Goal: Ask a question

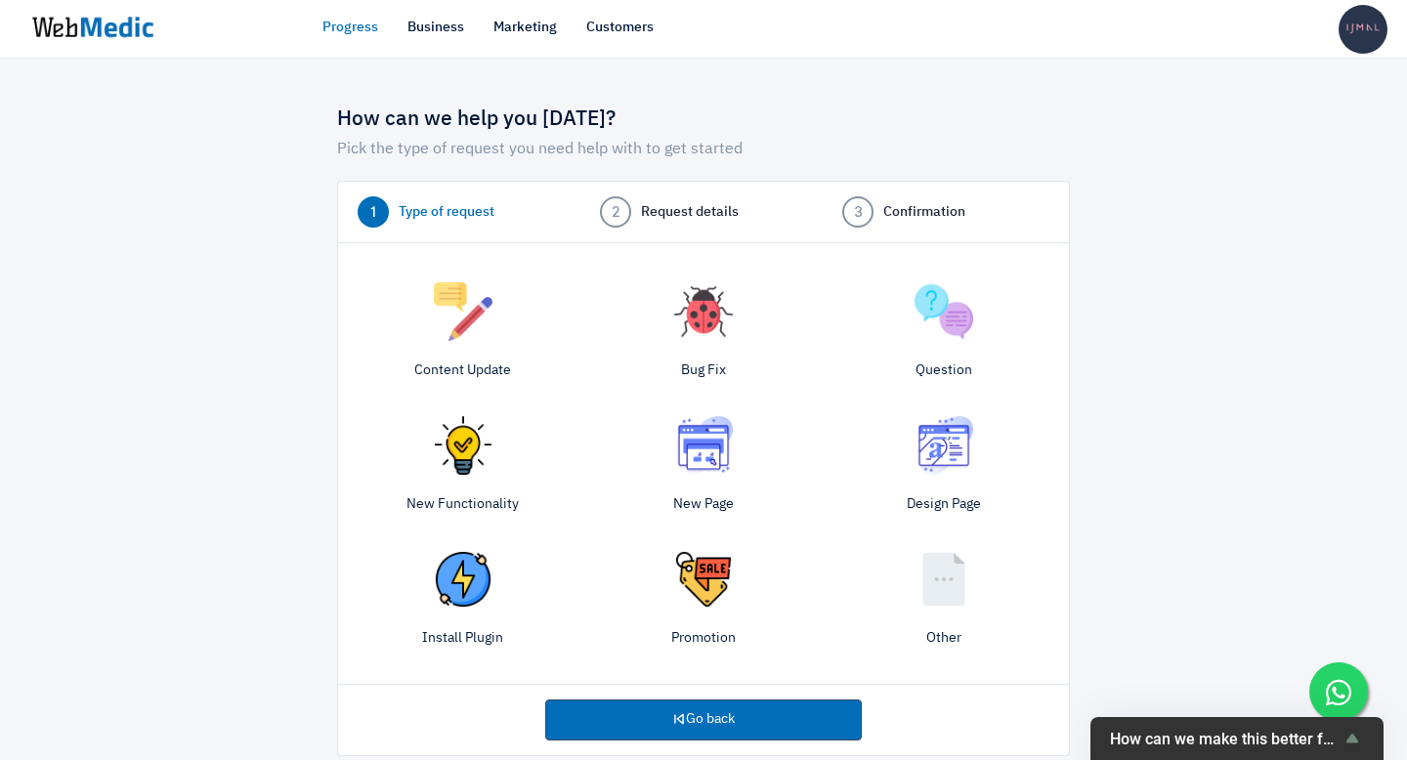
scroll to position [25, 0]
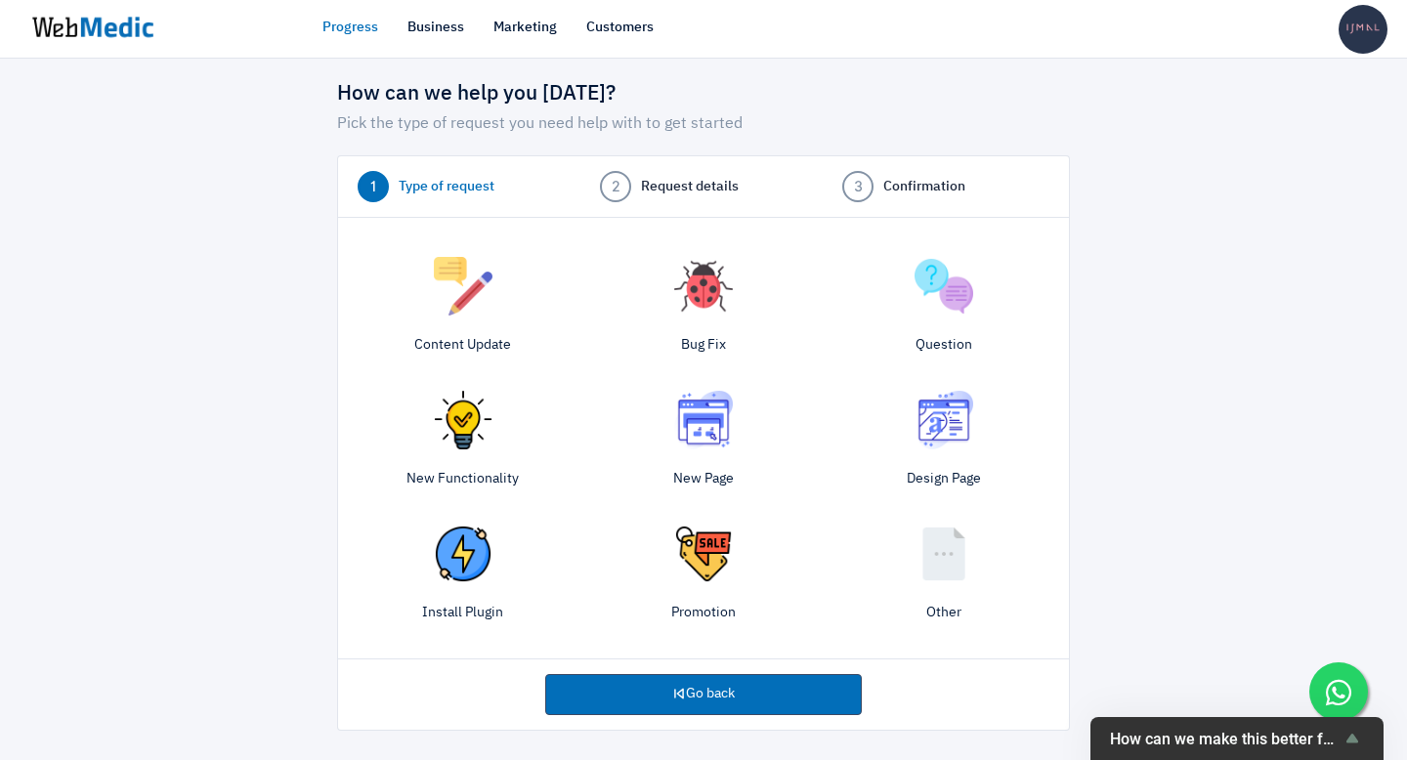
click at [459, 555] on img at bounding box center [463, 554] width 59 height 59
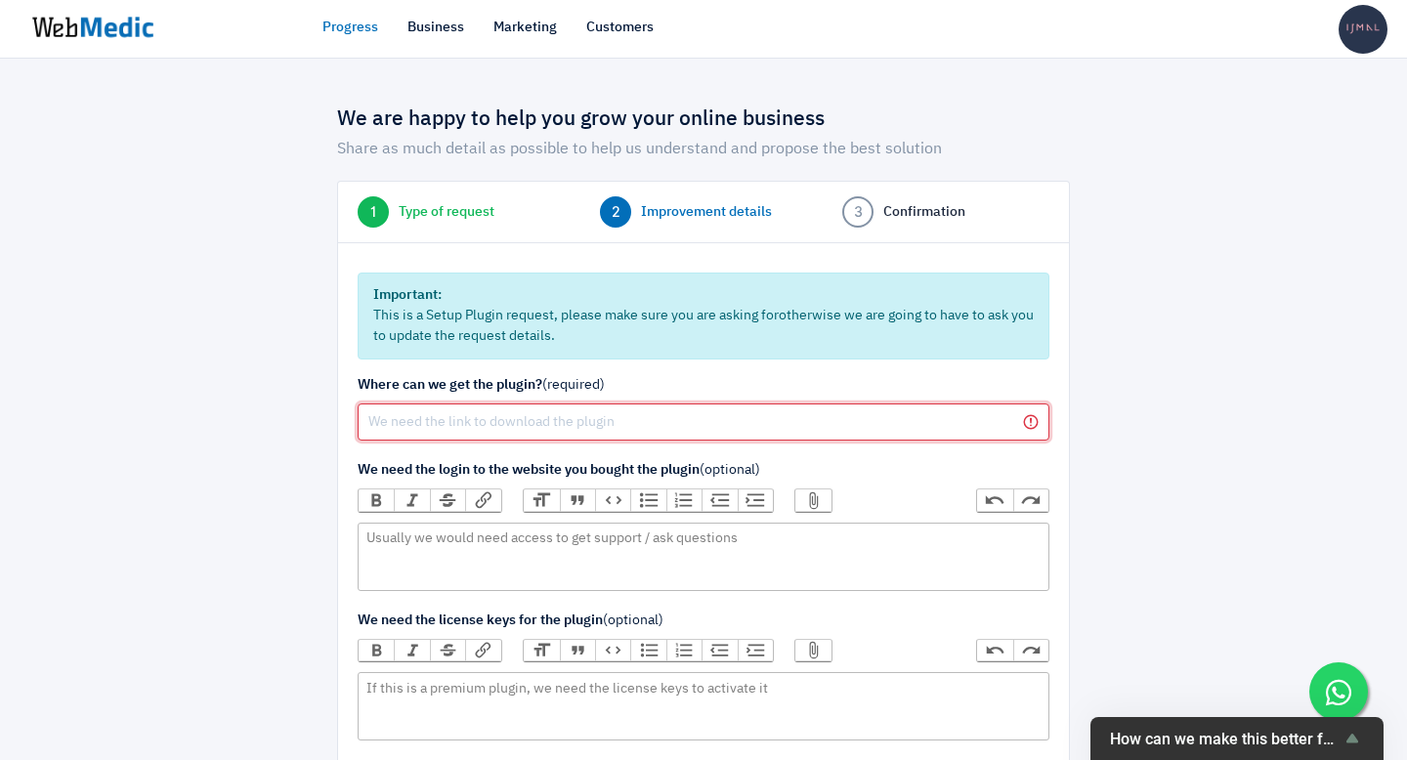
click at [511, 425] on input "text" at bounding box center [704, 422] width 692 height 37
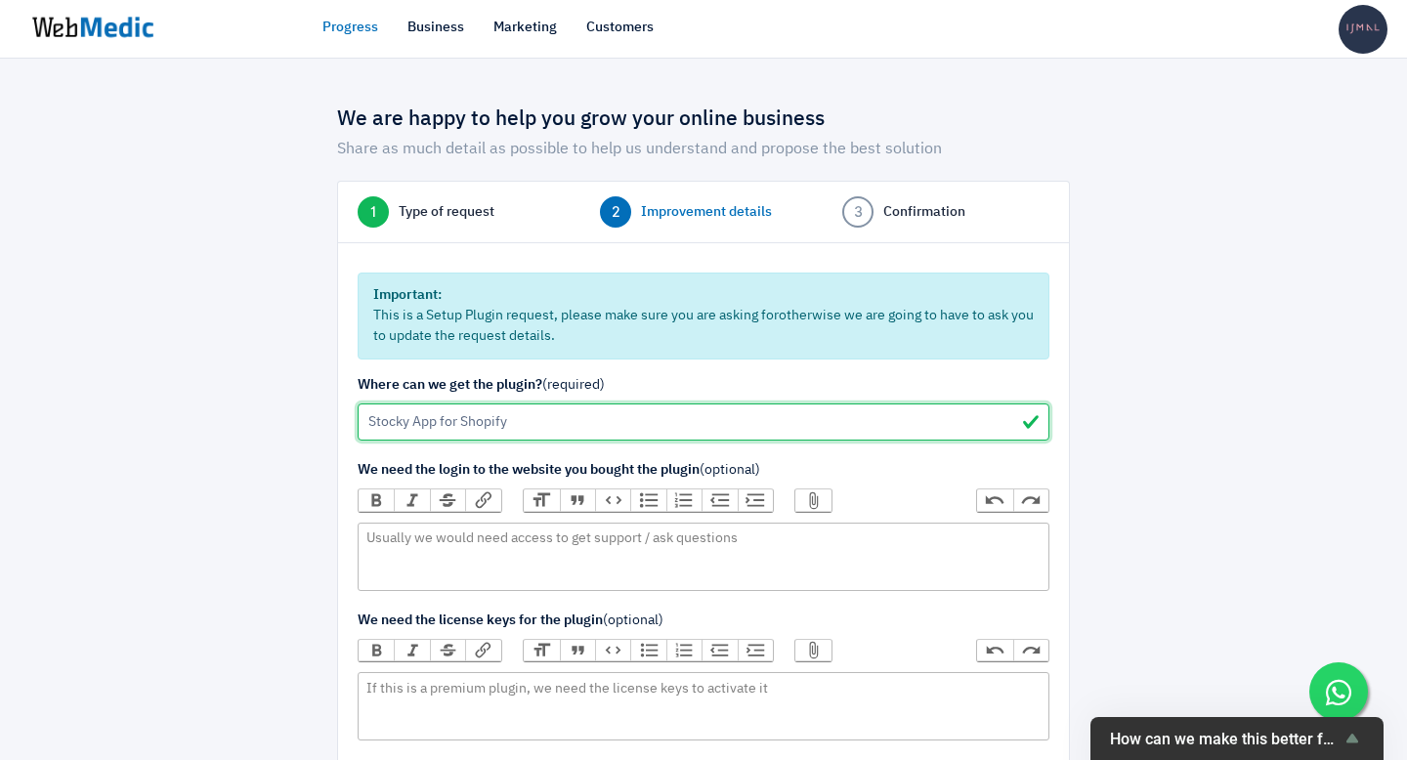
type input "Stocky App for Shopify"
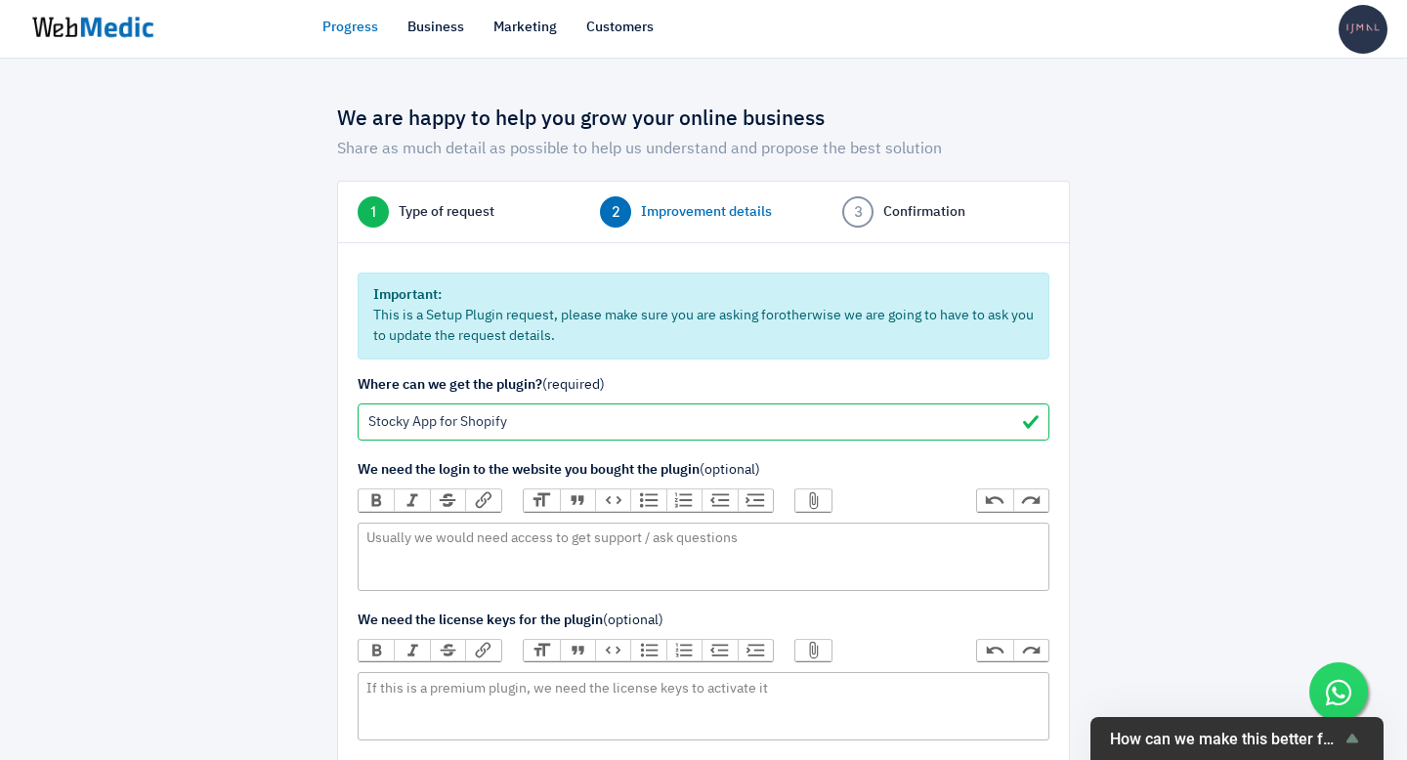
click at [427, 215] on span "Type of request" at bounding box center [447, 212] width 96 height 21
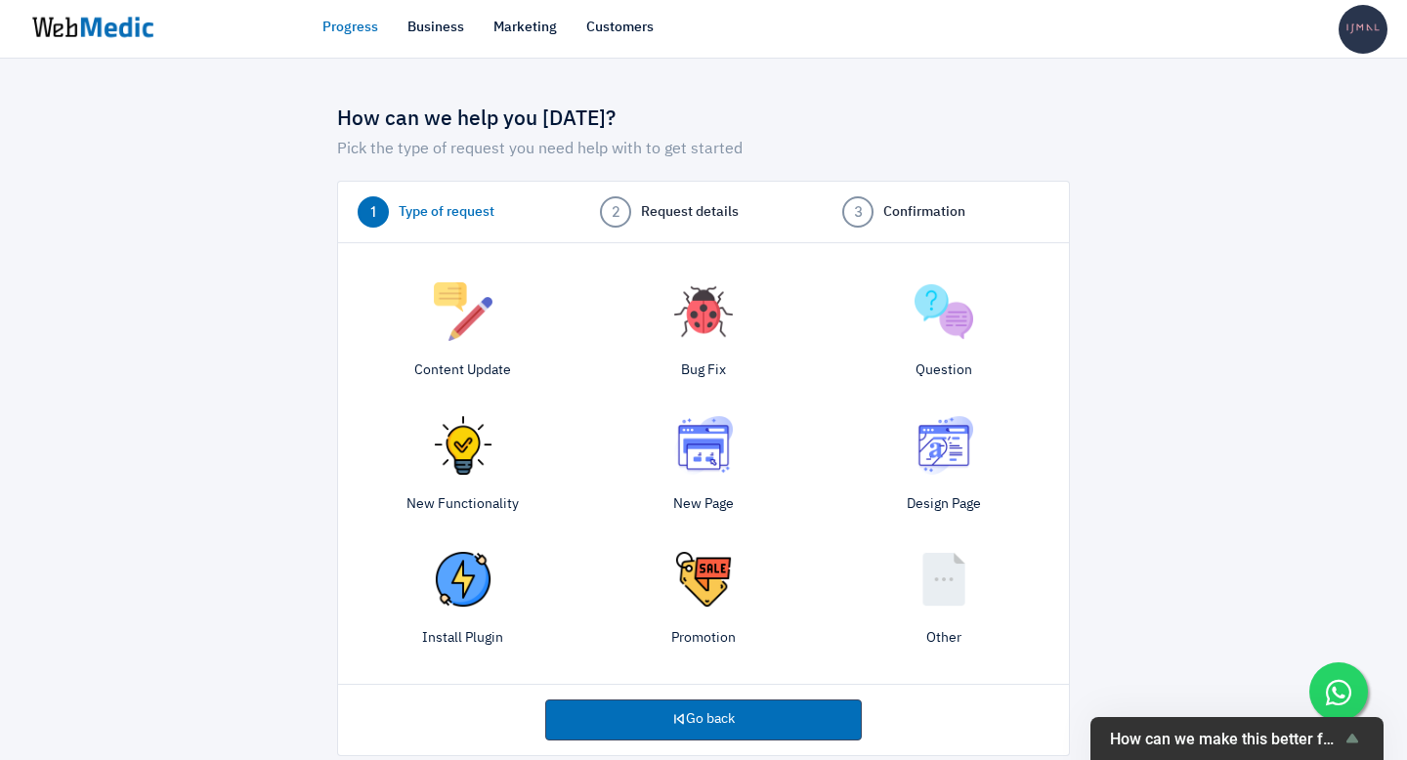
click at [453, 476] on div "New Functionality" at bounding box center [463, 469] width 240 height 124
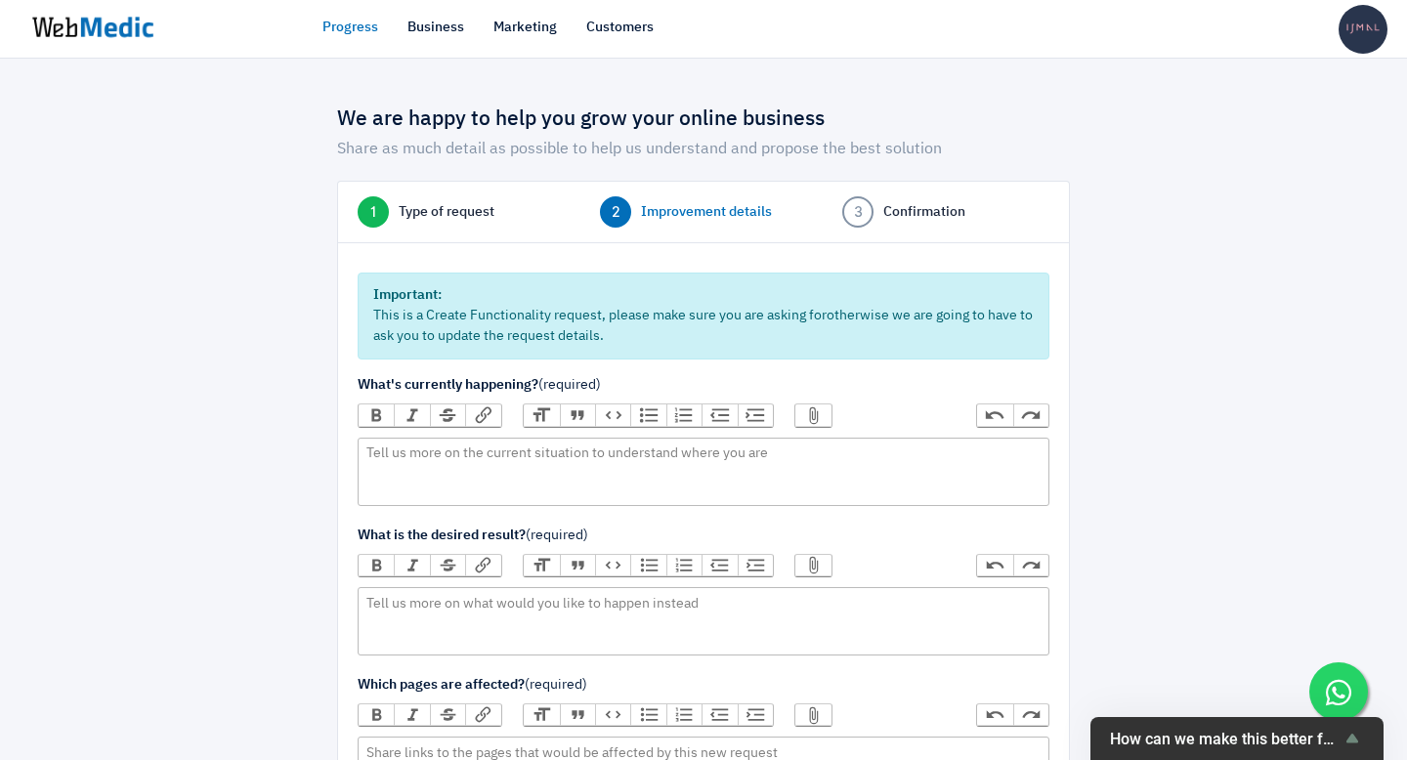
click at [373, 218] on span "1" at bounding box center [373, 211] width 31 height 31
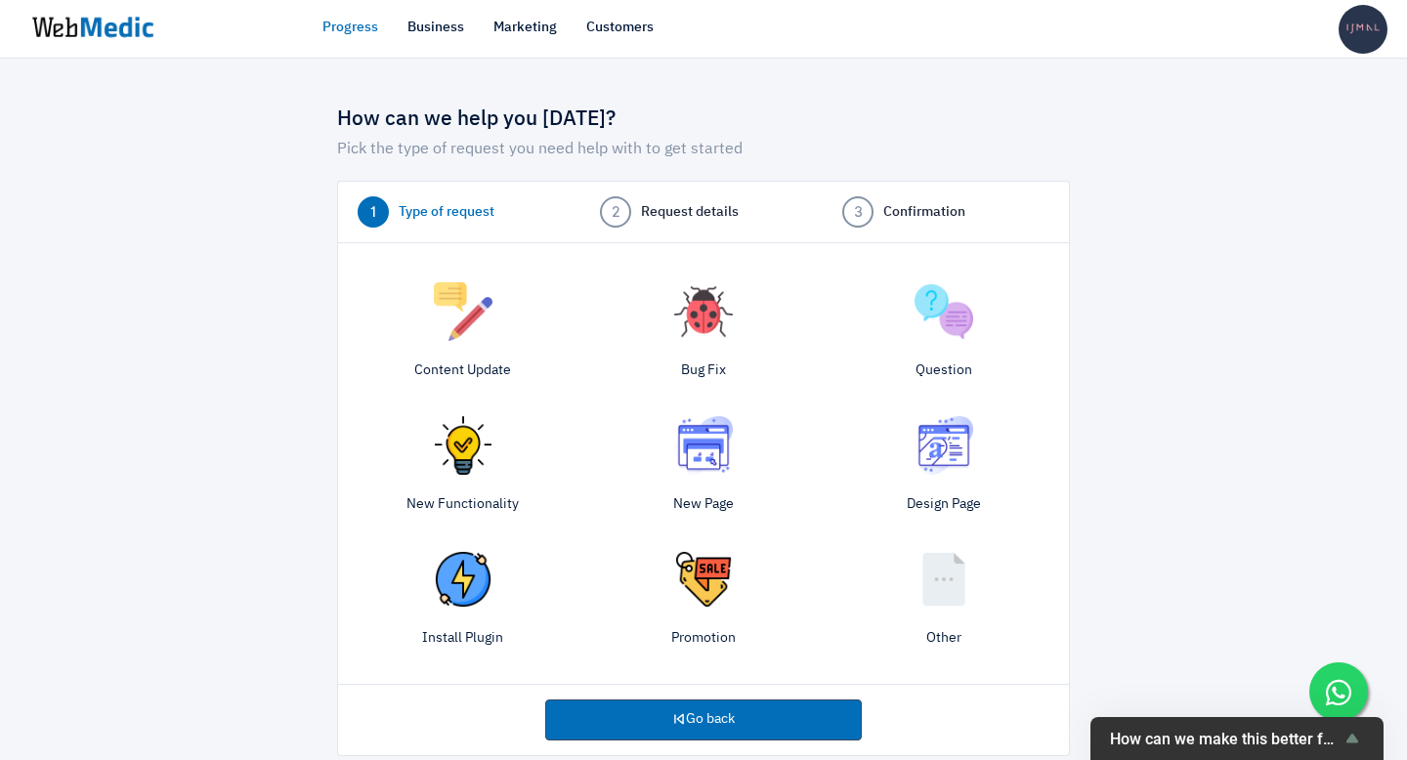
click at [950, 321] on img at bounding box center [944, 311] width 59 height 59
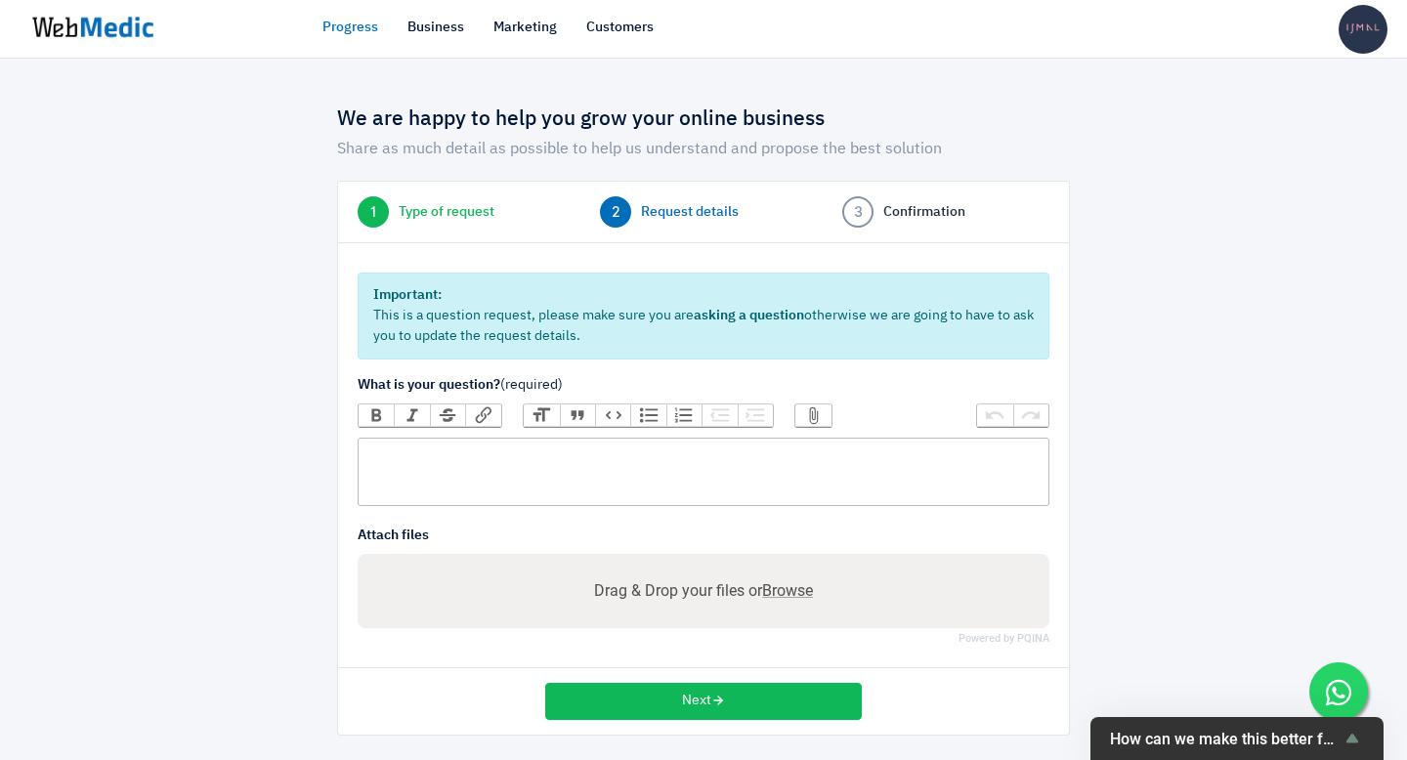
click at [668, 460] on trix-editor at bounding box center [704, 472] width 692 height 68
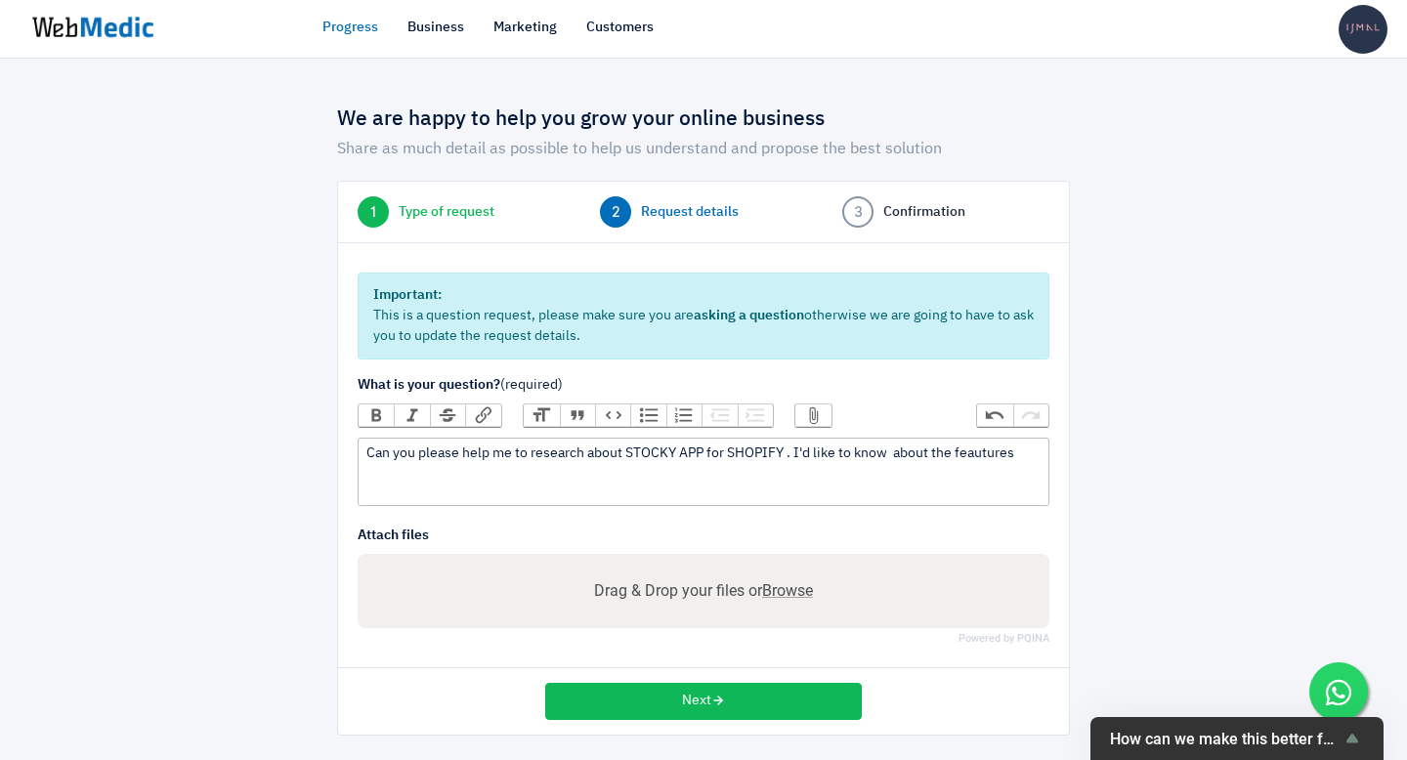
click at [978, 451] on div "Can you please help me to research about STOCKY APP for SHOPIFY . I'd like to k…" at bounding box center [702, 454] width 673 height 21
click at [1033, 456] on div "Can you please help me to research about STOCKY APP for SHOPIFY . I'd like to k…" at bounding box center [702, 454] width 673 height 21
paste trix-editor "features"
type trix-editor "<div>Can you please help me to research about STOCKY APP for SHOPIFY . I'd like…"
